Goal: Task Accomplishment & Management: Manage account settings

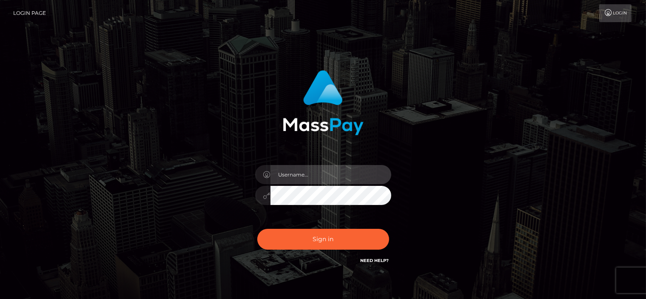
click at [313, 178] on input "text" at bounding box center [330, 174] width 121 height 19
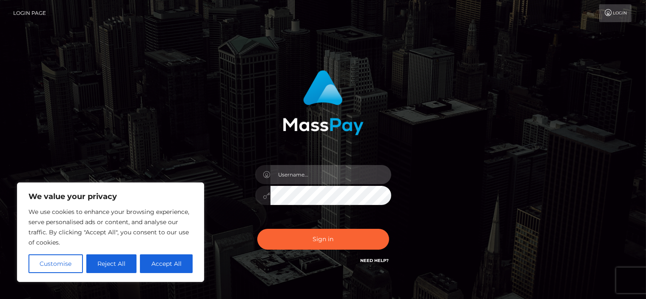
type input "[EMAIL_ADDRESS][DOMAIN_NAME]"
click at [371, 261] on link "Need Help?" at bounding box center [374, 261] width 28 height 6
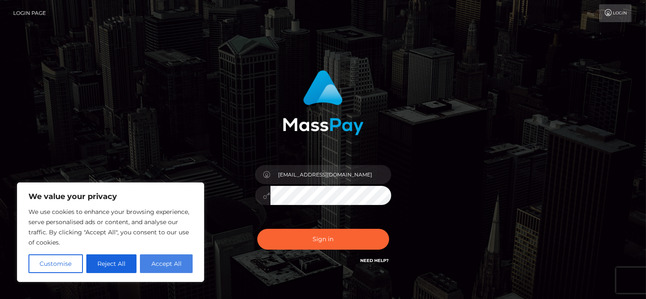
click at [166, 262] on button "Accept All" at bounding box center [166, 263] width 53 height 19
checkbox input "true"
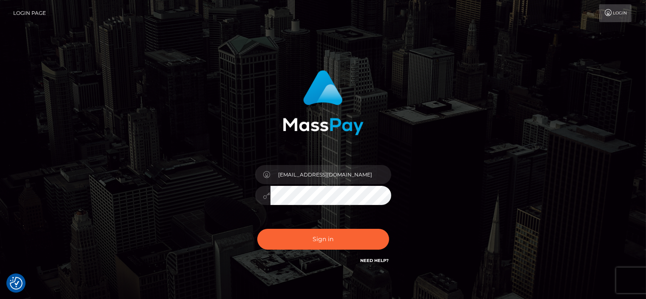
click at [372, 261] on link "Need Help?" at bounding box center [374, 261] width 28 height 6
drag, startPoint x: 359, startPoint y: 176, endPoint x: 245, endPoint y: 185, distance: 114.7
click at [245, 185] on div "[EMAIL_ADDRESS][DOMAIN_NAME]" at bounding box center [322, 168] width 223 height 208
drag, startPoint x: 321, startPoint y: 175, endPoint x: 274, endPoint y: 177, distance: 46.8
click at [274, 177] on input "[EMAIL_ADDRESS][DOMAIN_NAME]" at bounding box center [330, 174] width 121 height 19
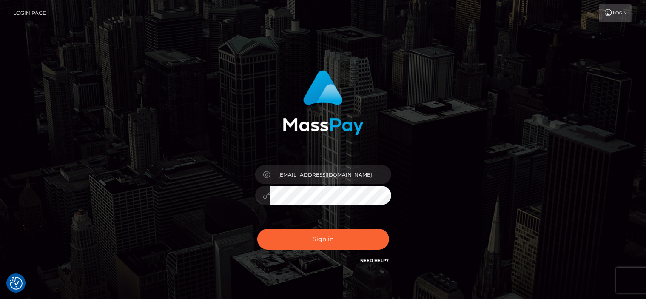
click at [372, 261] on link "Need Help?" at bounding box center [374, 261] width 28 height 6
